Goal: Information Seeking & Learning: Learn about a topic

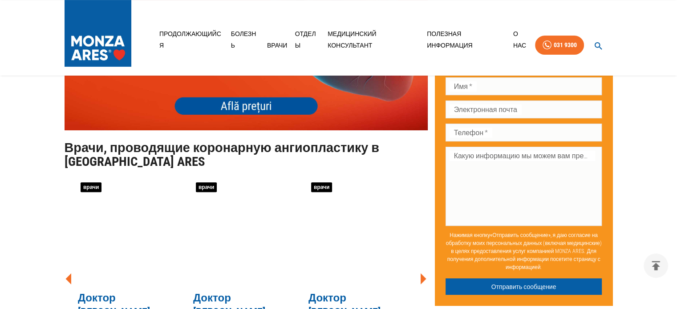
scroll to position [3595, 0]
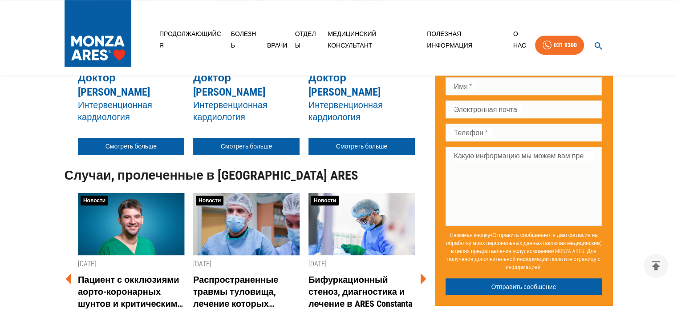
scroll to position [3862, 0]
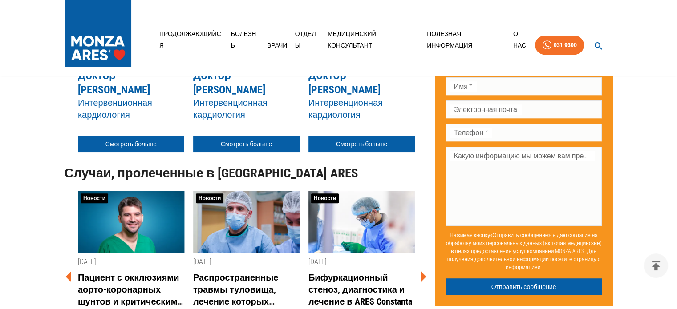
click at [135, 272] on font "Пациент с окклюзиями аорто-коронарных шунтов и критическим стенозом левой корон…" at bounding box center [130, 313] width 105 height 82
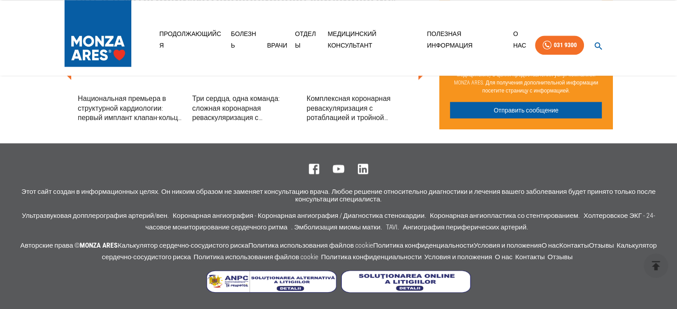
scroll to position [1423, 0]
